Goal: Navigation & Orientation: Find specific page/section

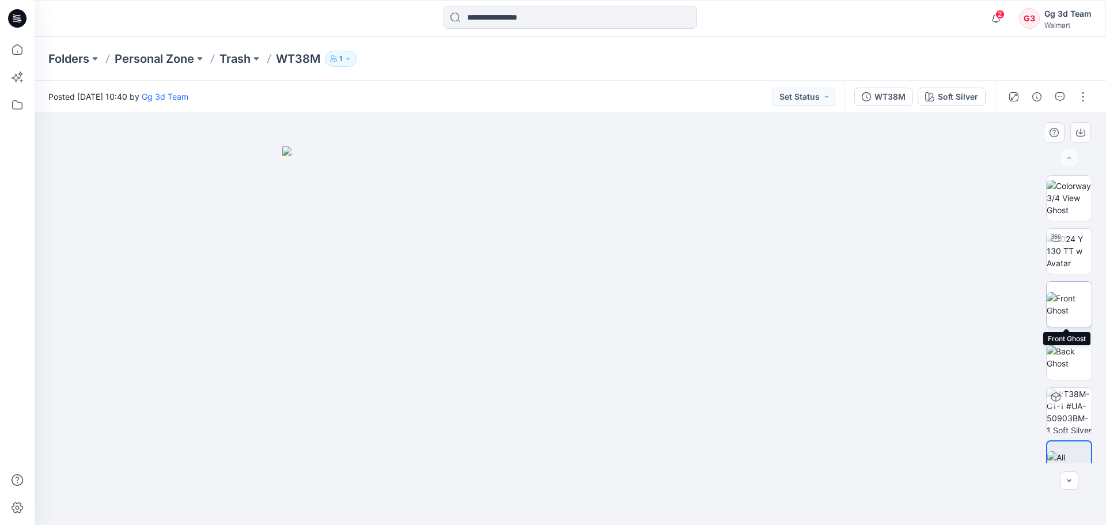
click at [1055, 312] on img at bounding box center [1068, 304] width 45 height 24
click at [1072, 361] on img at bounding box center [1068, 357] width 45 height 24
click at [540, 411] on img at bounding box center [570, 355] width 158 height 339
drag, startPoint x: 555, startPoint y: 403, endPoint x: 544, endPoint y: 259, distance: 143.8
click at [544, 259] on img at bounding box center [570, 355] width 158 height 339
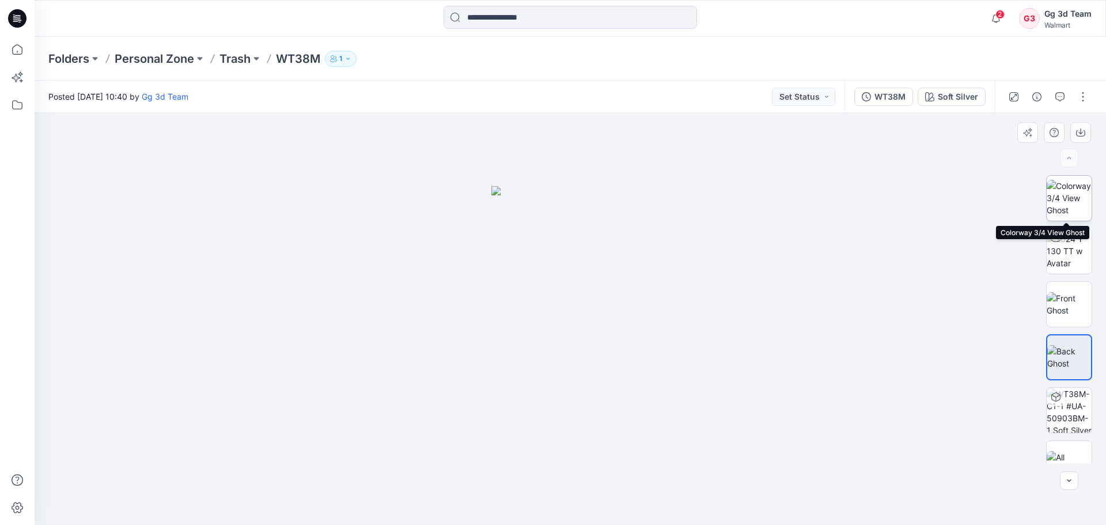
click at [1064, 197] on img at bounding box center [1068, 198] width 45 height 36
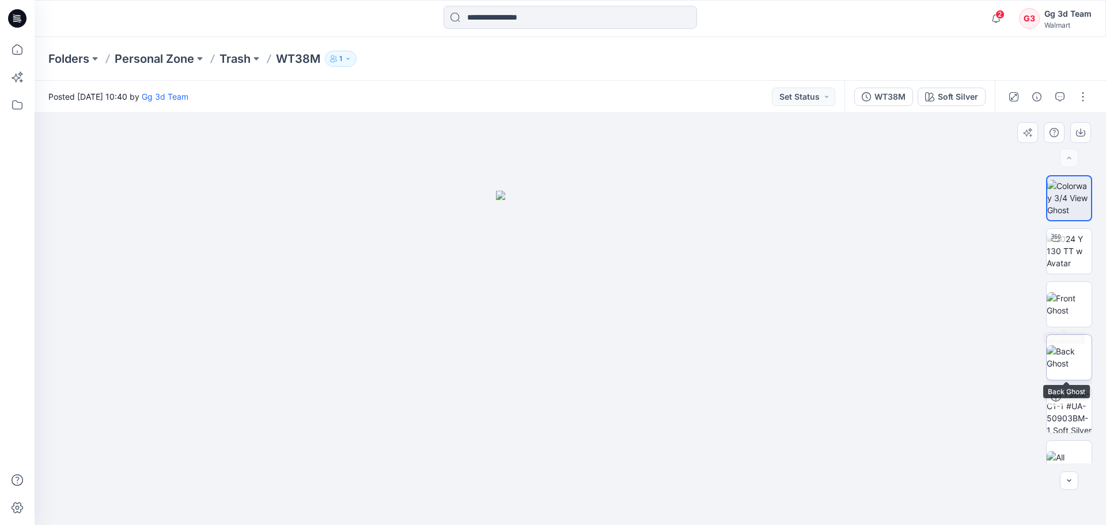
click at [1069, 363] on img at bounding box center [1068, 357] width 45 height 24
click at [1072, 198] on img at bounding box center [1068, 198] width 45 height 36
click at [1063, 305] on img at bounding box center [1068, 304] width 45 height 24
click at [291, 54] on p "WT38M" at bounding box center [298, 59] width 44 height 16
click at [247, 65] on p "Trash" at bounding box center [234, 59] width 31 height 16
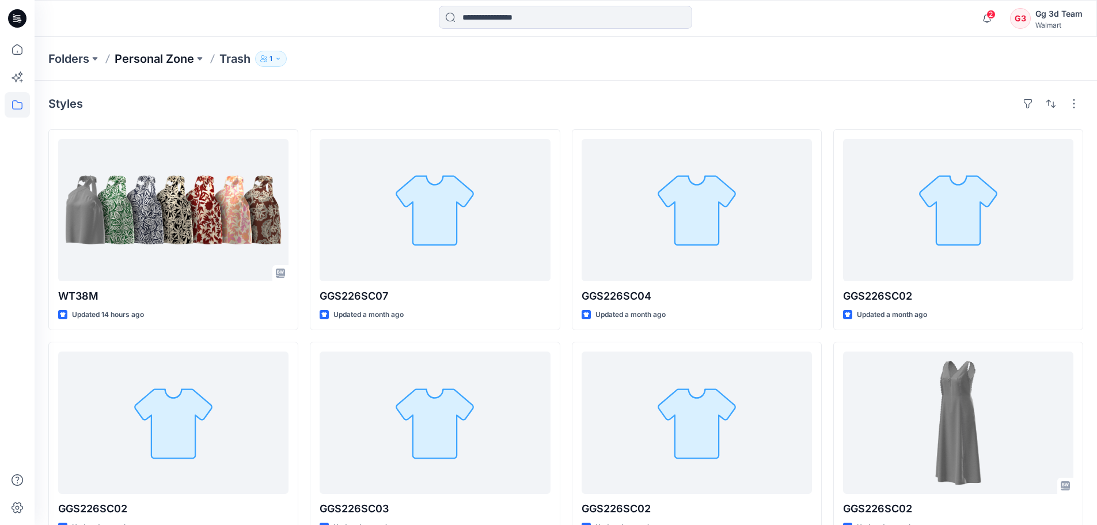
click at [173, 62] on p "Personal Zone" at bounding box center [154, 59] width 79 height 16
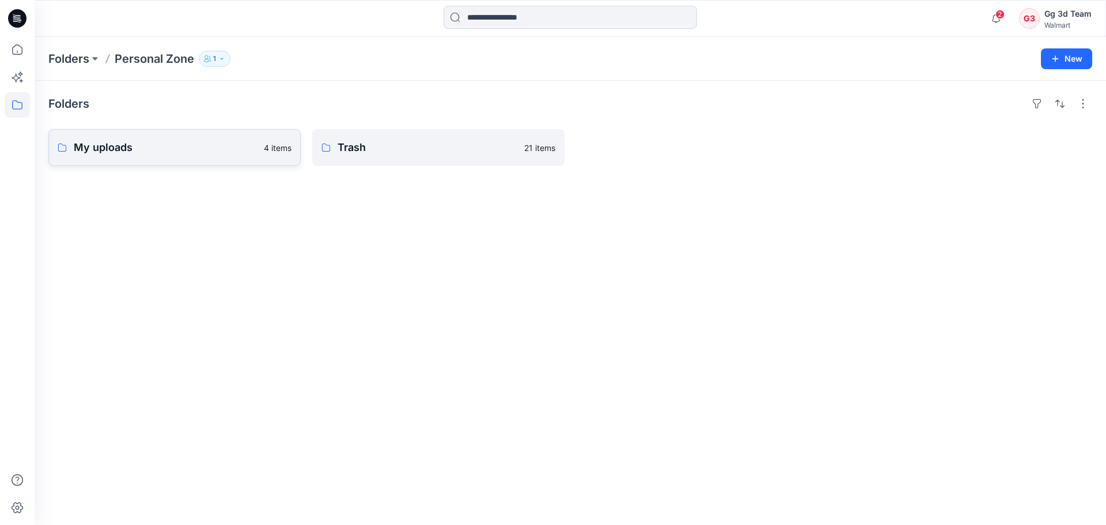
click at [142, 154] on p "My uploads" at bounding box center [165, 147] width 183 height 16
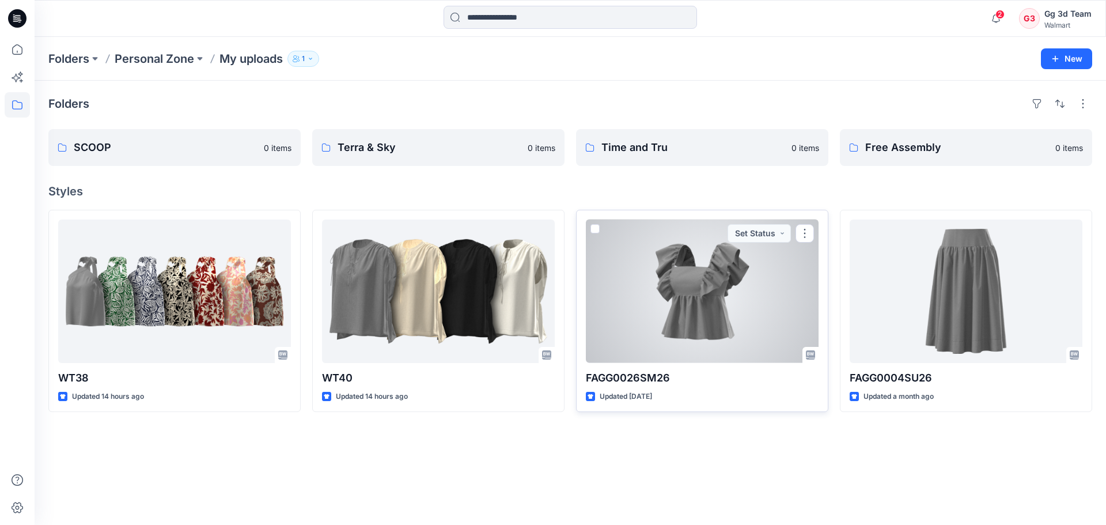
click at [712, 332] on div at bounding box center [702, 290] width 233 height 143
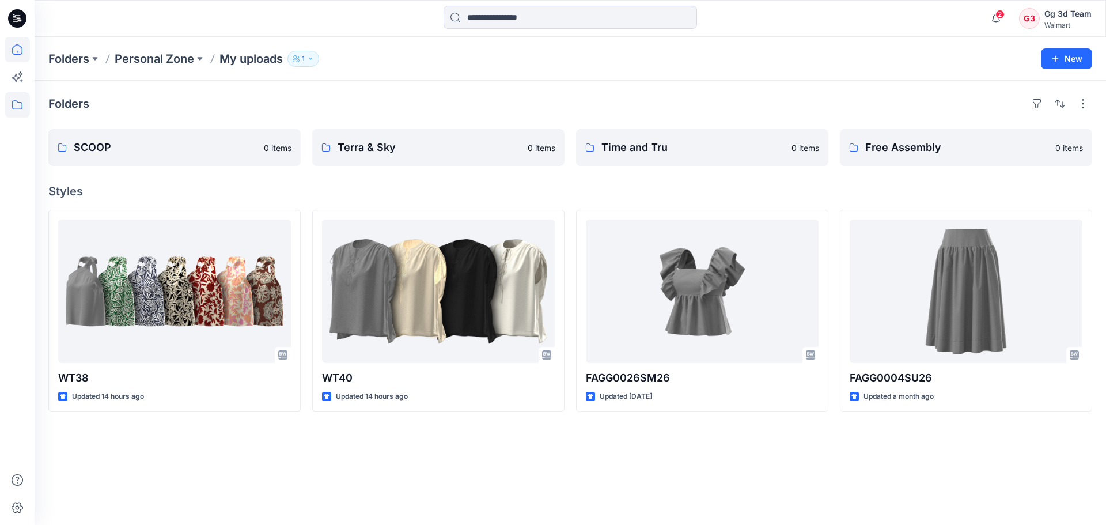
click at [15, 51] on icon at bounding box center [17, 49] width 25 height 25
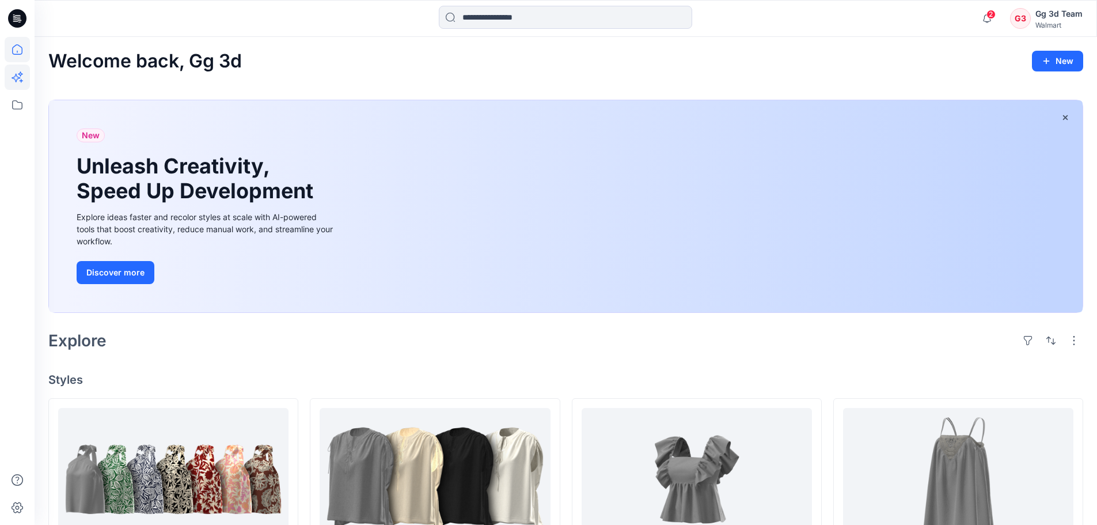
click at [22, 81] on icon at bounding box center [17, 77] width 25 height 25
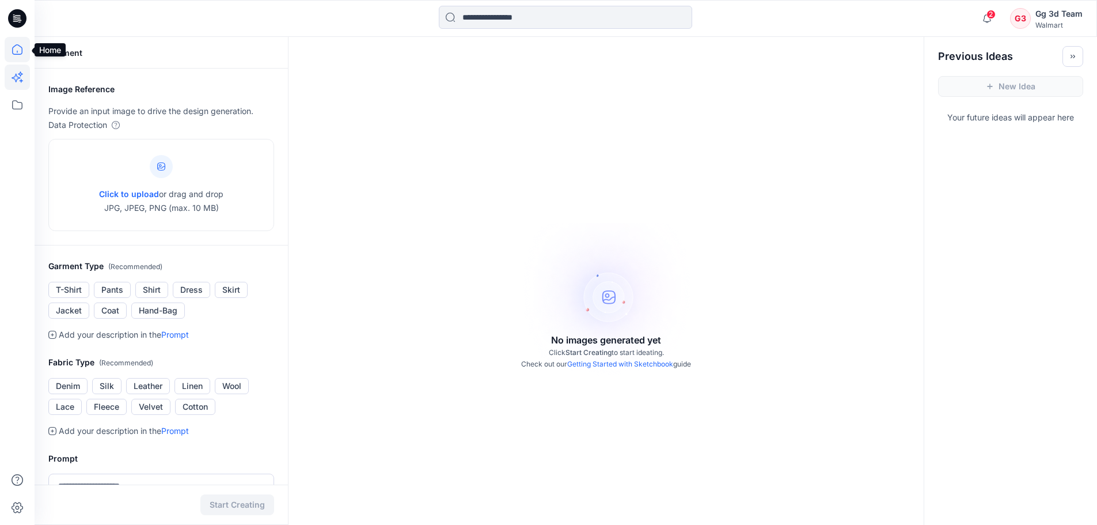
click at [21, 54] on icon at bounding box center [17, 49] width 10 height 10
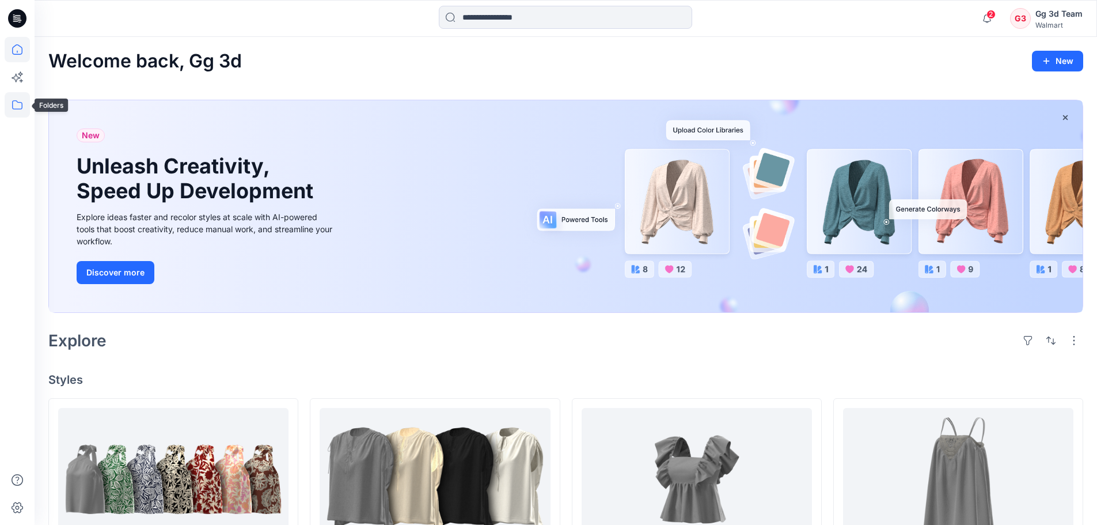
click at [17, 111] on icon at bounding box center [17, 104] width 25 height 25
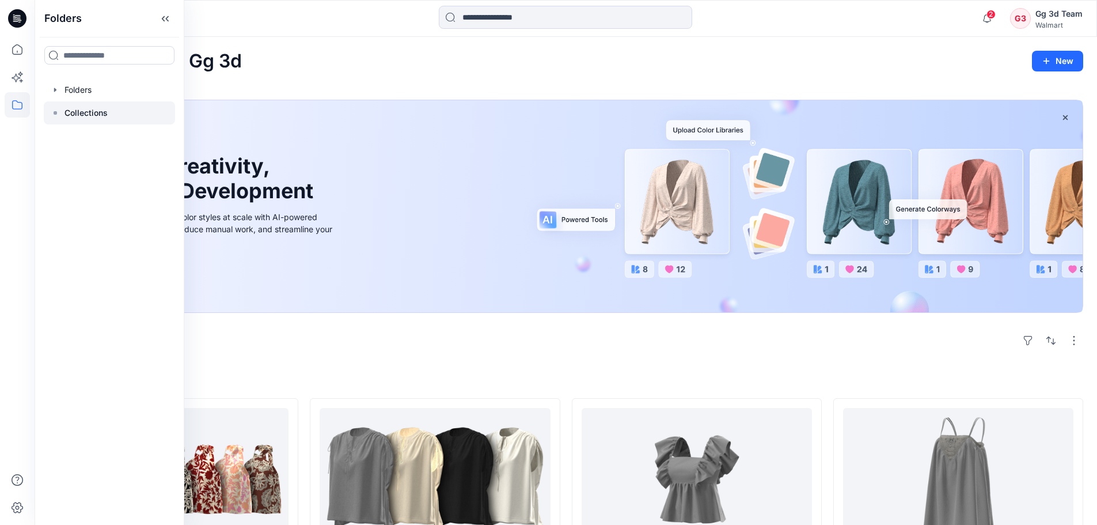
click at [96, 113] on p "Collections" at bounding box center [86, 113] width 43 height 14
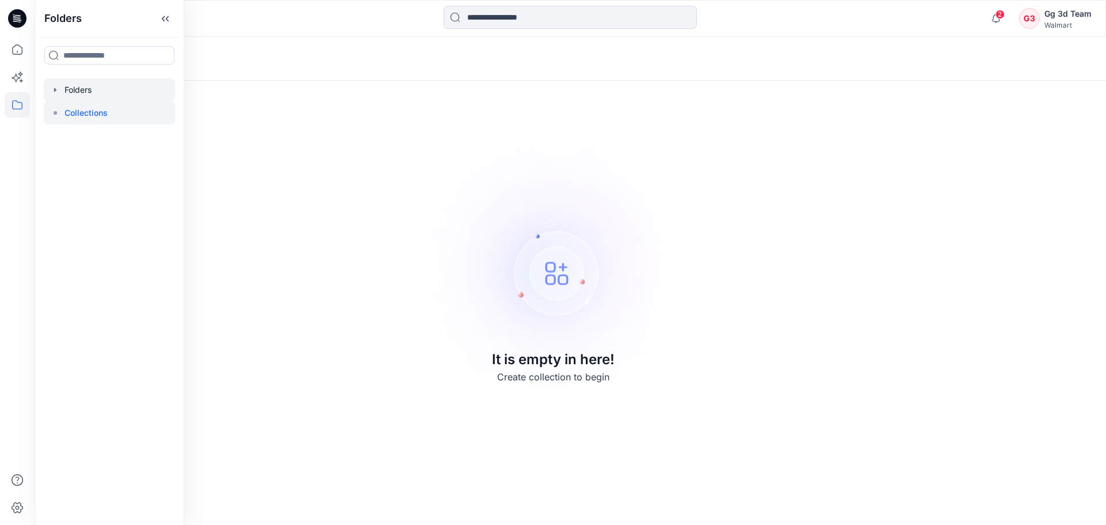
click at [79, 94] on div at bounding box center [109, 89] width 131 height 23
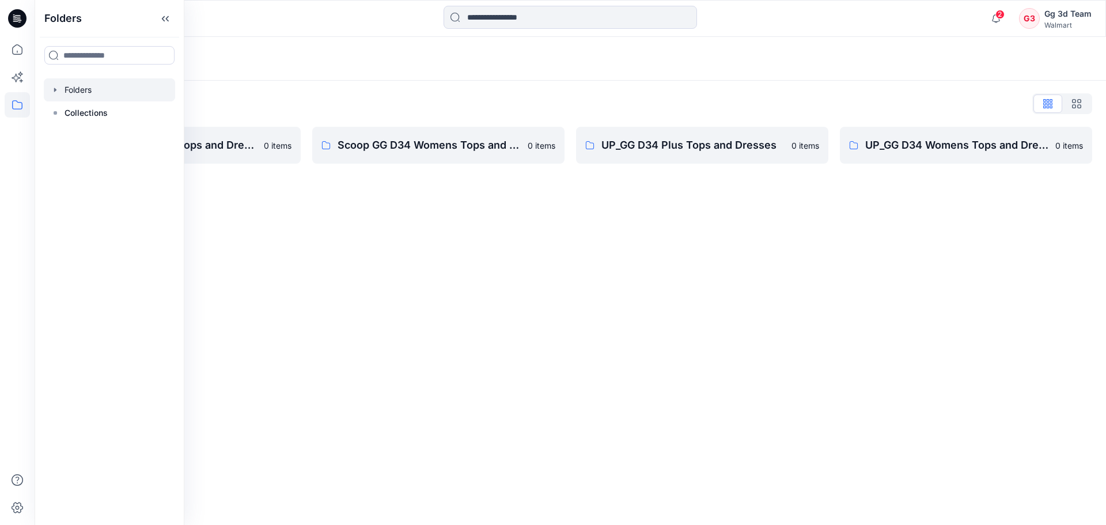
click at [511, 286] on div "Folders Folders List FA GG D34 Womens Tops and Dresses 0 items Scoop GG D34 Wom…" at bounding box center [570, 281] width 1071 height 488
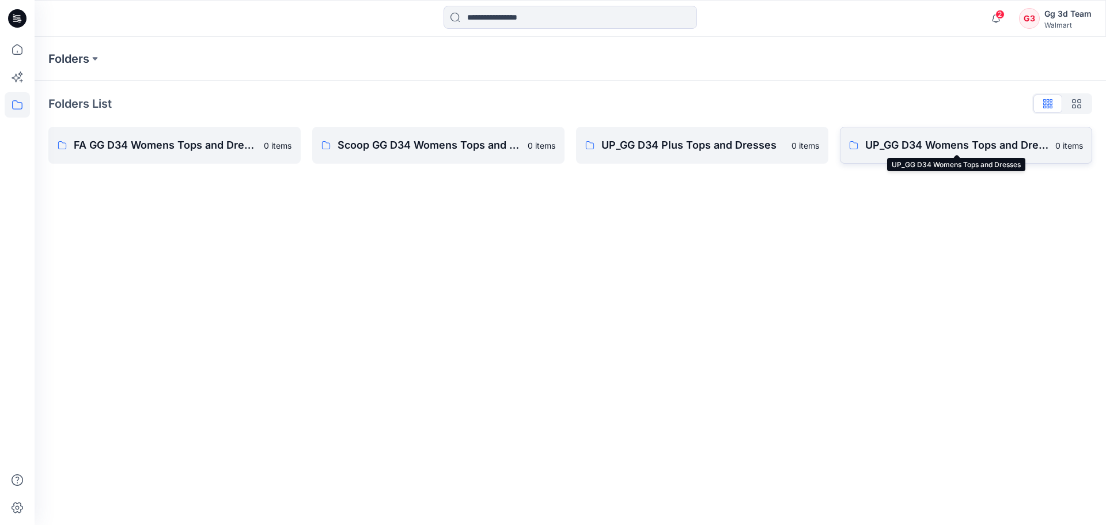
click at [913, 153] on p "UP_GG D34 Womens Tops and Dresses" at bounding box center [956, 145] width 183 height 16
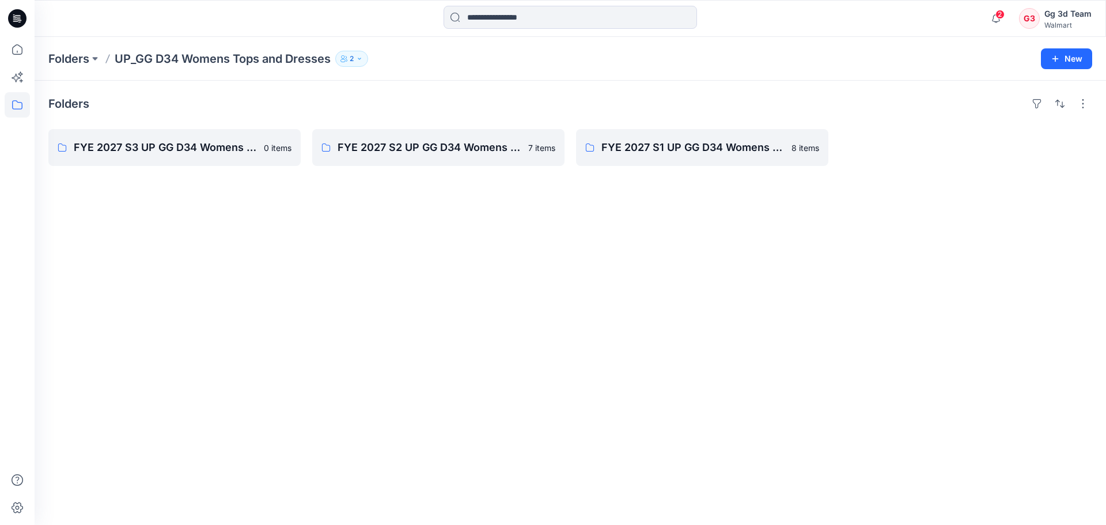
click at [823, 419] on div "Folders FYE 2027 S3 UP GG D34 Womens Tops and Dresses 0 items FYE 2027 S2 UP GG…" at bounding box center [570, 303] width 1071 height 444
click at [449, 283] on div "Folders FYE 2027 S3 UP GG D34 Womens Tops and Dresses 0 items FYE 2027 S2 UP GG…" at bounding box center [570, 303] width 1071 height 444
click at [419, 160] on link "FYE 2027 S2 UP GG D34 Womens Tops and Dresses" at bounding box center [438, 147] width 252 height 37
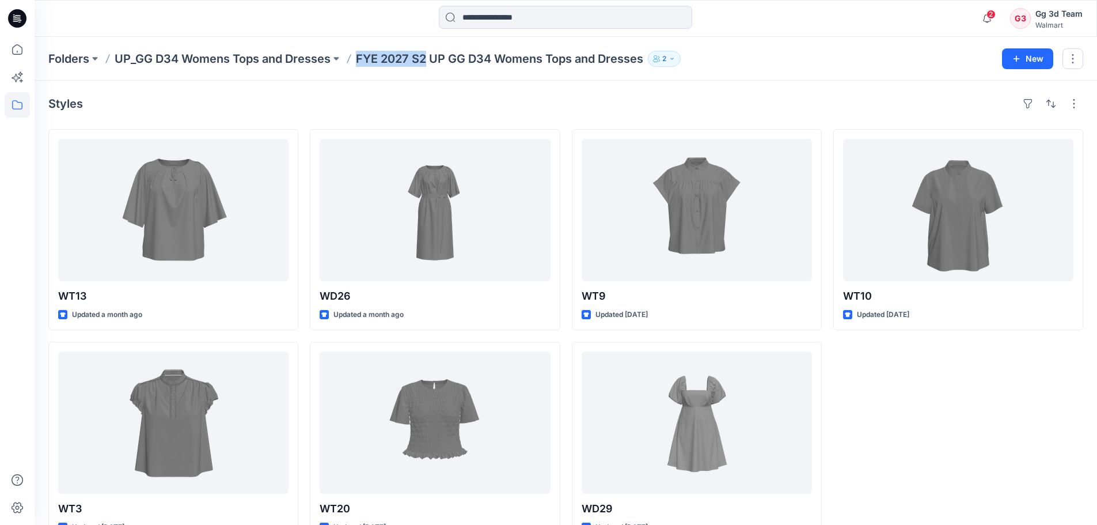
drag, startPoint x: 359, startPoint y: 55, endPoint x: 428, endPoint y: 63, distance: 70.1
click at [428, 63] on p "FYE 2027 S2 UP GG D34 Womens Tops and Dresses" at bounding box center [499, 59] width 287 height 16
click at [417, 112] on div "Styles" at bounding box center [565, 103] width 1035 height 18
drag, startPoint x: 430, startPoint y: 59, endPoint x: 358, endPoint y: 56, distance: 72.6
click at [358, 56] on div "Folders UP_GG D34 Womens Tops and Dresses FYE 2027 S2 UP GG D34 Womens Tops and…" at bounding box center [520, 59] width 945 height 16
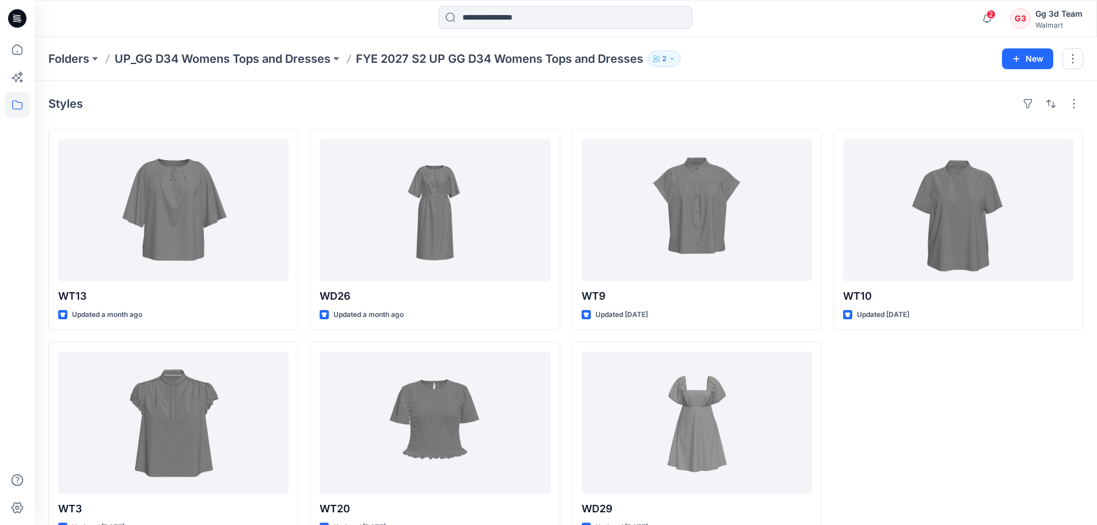
click at [355, 98] on div "Styles" at bounding box center [565, 103] width 1035 height 18
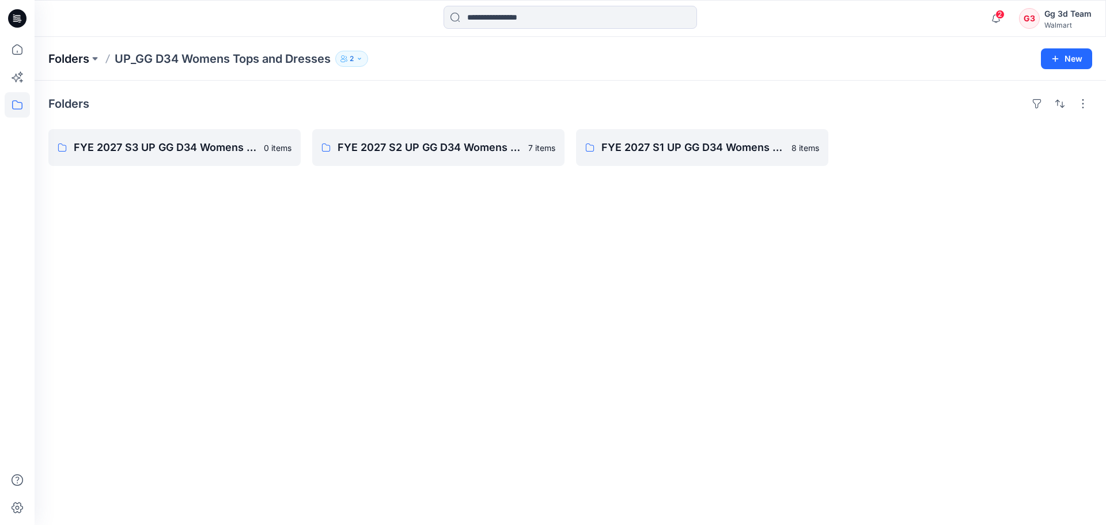
click at [76, 58] on p "Folders" at bounding box center [68, 59] width 41 height 16
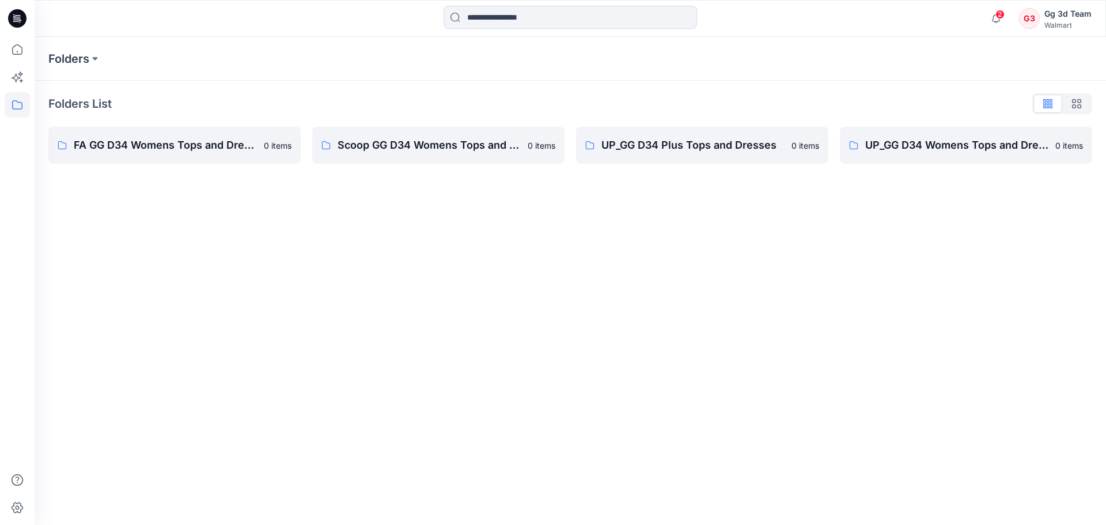
click at [76, 58] on p "Folders" at bounding box center [68, 59] width 41 height 16
click at [12, 47] on icon at bounding box center [17, 49] width 25 height 25
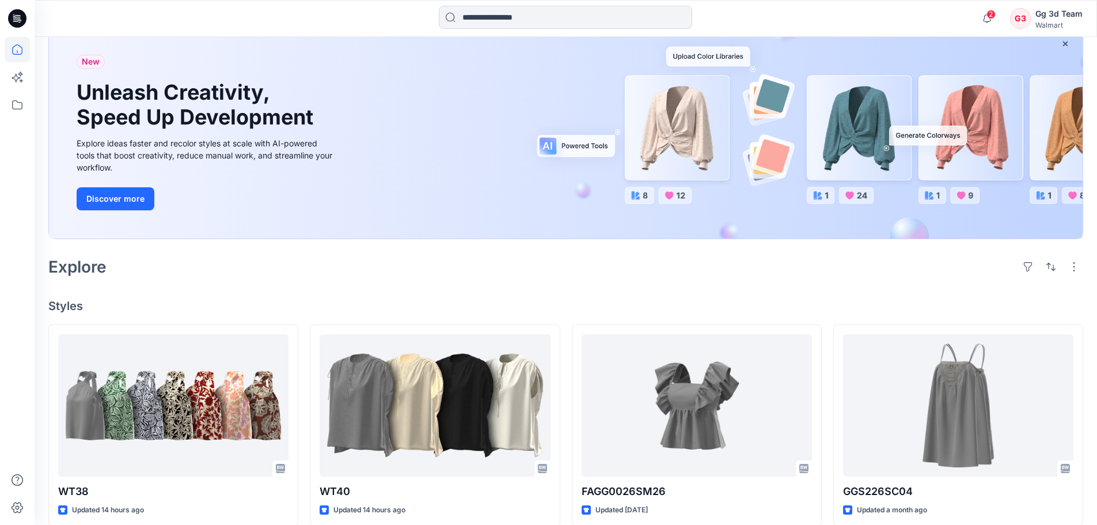
scroll to position [173, 0]
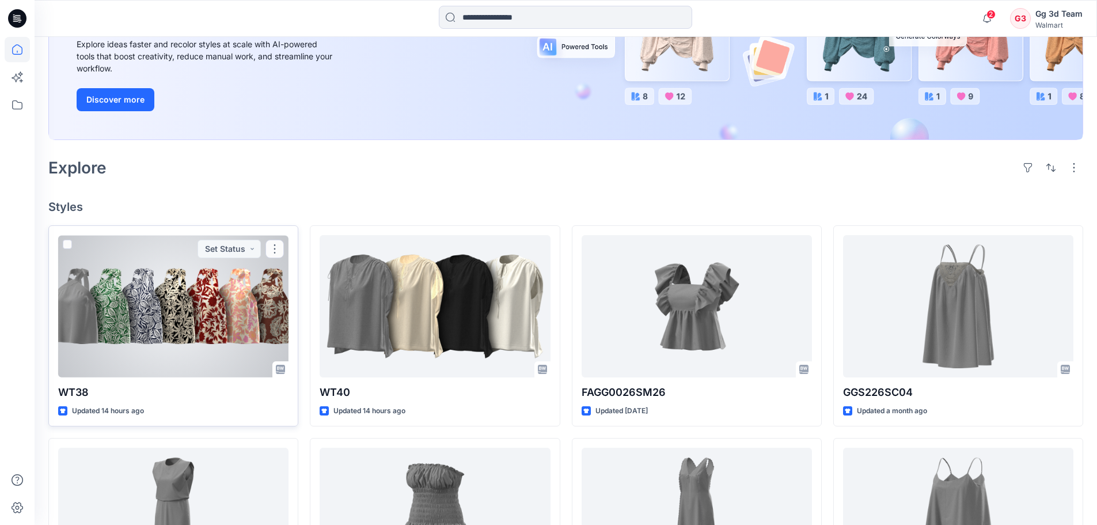
click at [209, 329] on div at bounding box center [173, 306] width 230 height 142
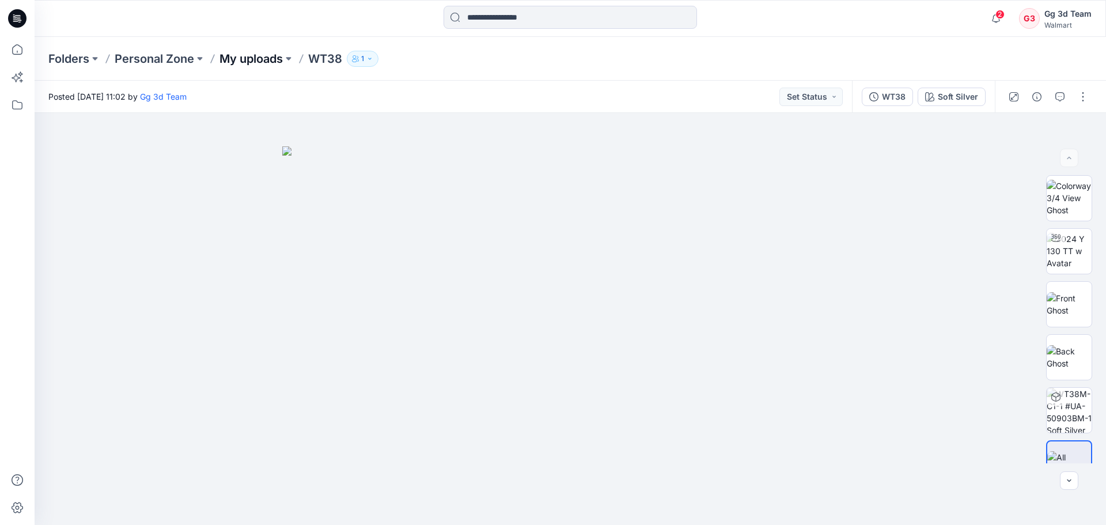
click at [248, 60] on p "My uploads" at bounding box center [250, 59] width 63 height 16
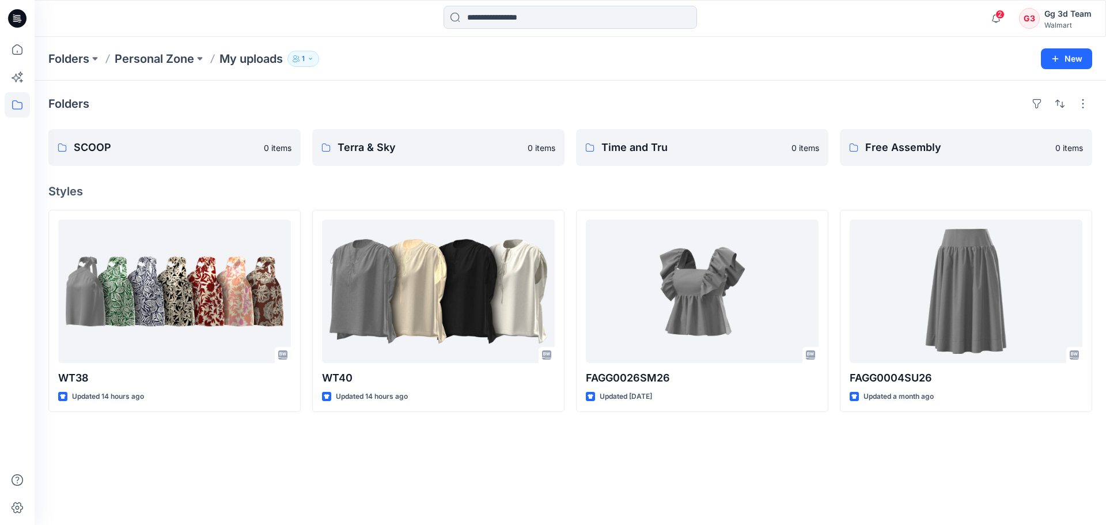
click at [318, 62] on button "1" at bounding box center [303, 59] width 32 height 16
click at [375, 124] on button "External 1" at bounding box center [397, 128] width 69 height 29
click at [223, 113] on div "Folders SCOOP 0 items Terra & Sky 0 items Time and Tru 0 items Free Assembly 0 …" at bounding box center [570, 303] width 1071 height 444
